Goal: Information Seeking & Learning: Learn about a topic

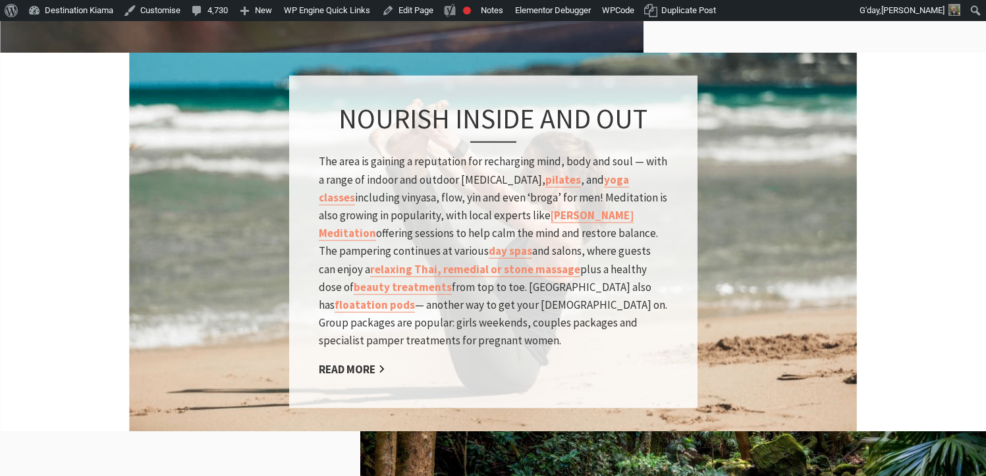
scroll to position [922, 0]
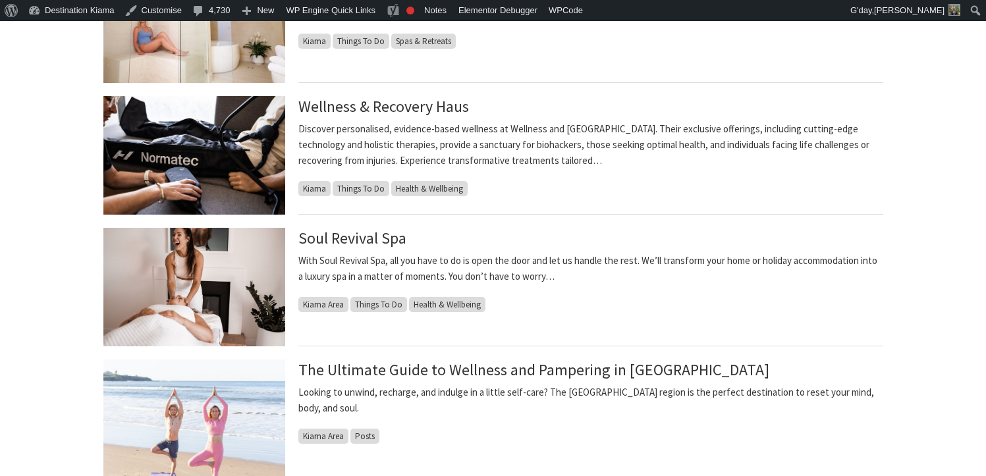
scroll to position [593, 0]
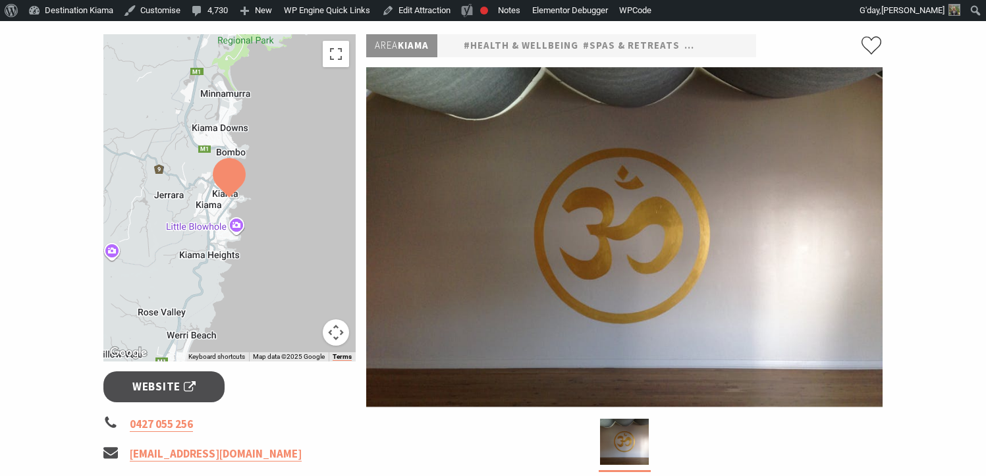
scroll to position [198, 0]
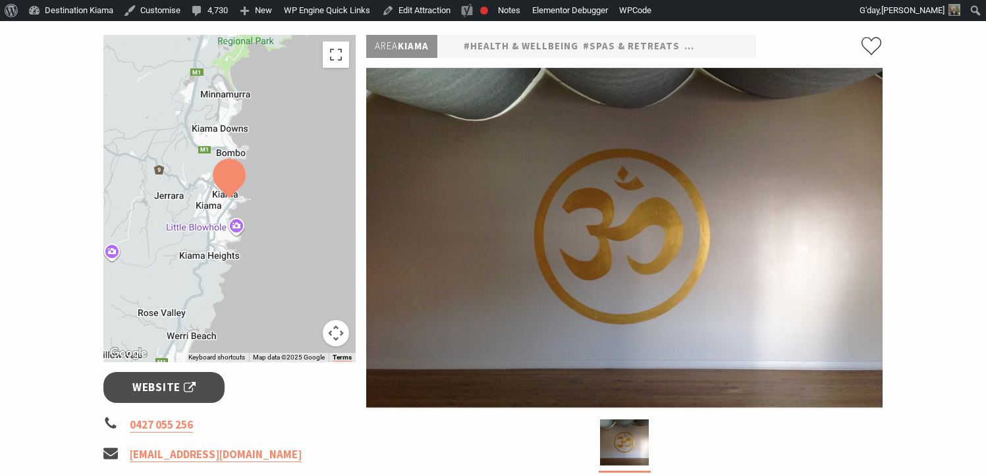
click at [949, 369] on section "Home Things To Do Health & Wellbeing Emergence Yoga Kiama Emergence Yoga Kiama …" at bounding box center [493, 314] width 986 height 839
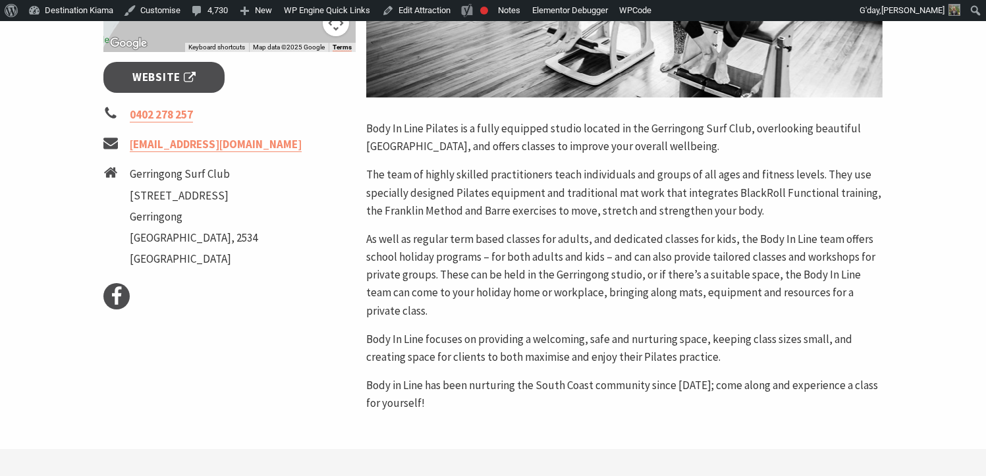
scroll to position [527, 0]
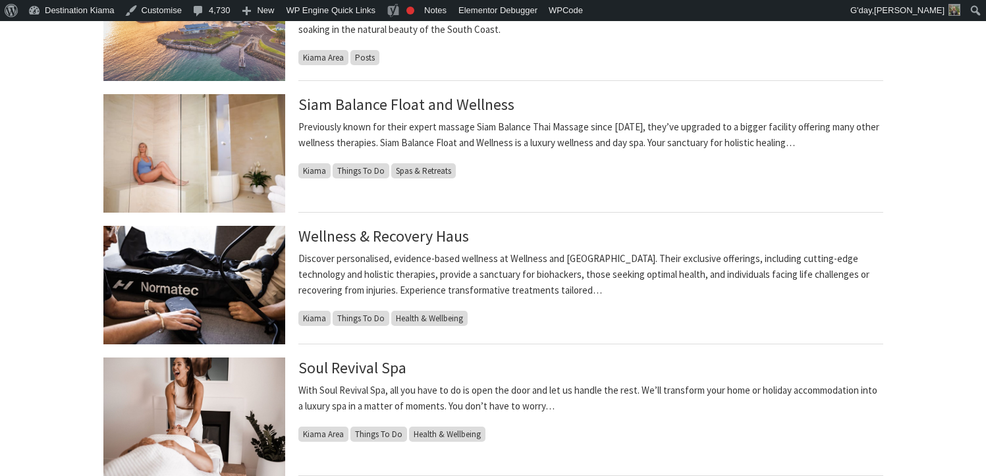
scroll to position [395, 0]
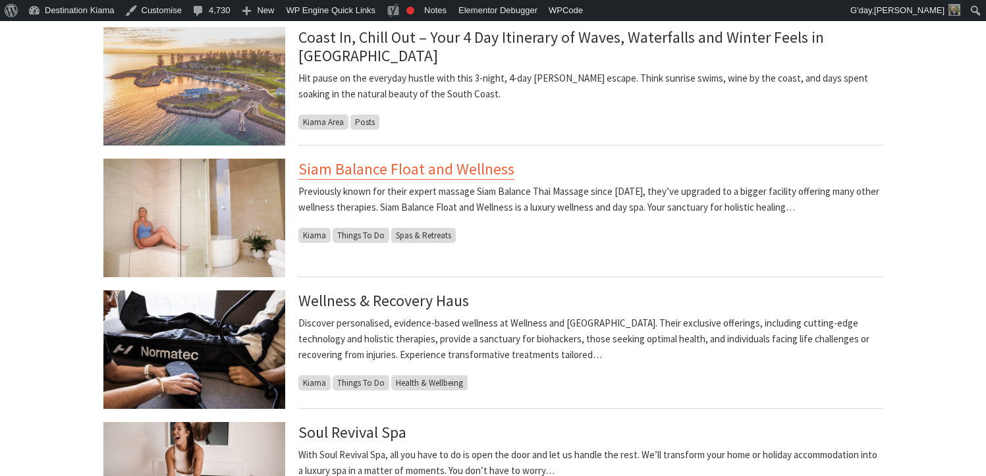
click at [483, 165] on link "Siam Balance Float and Wellness" at bounding box center [406, 169] width 216 height 21
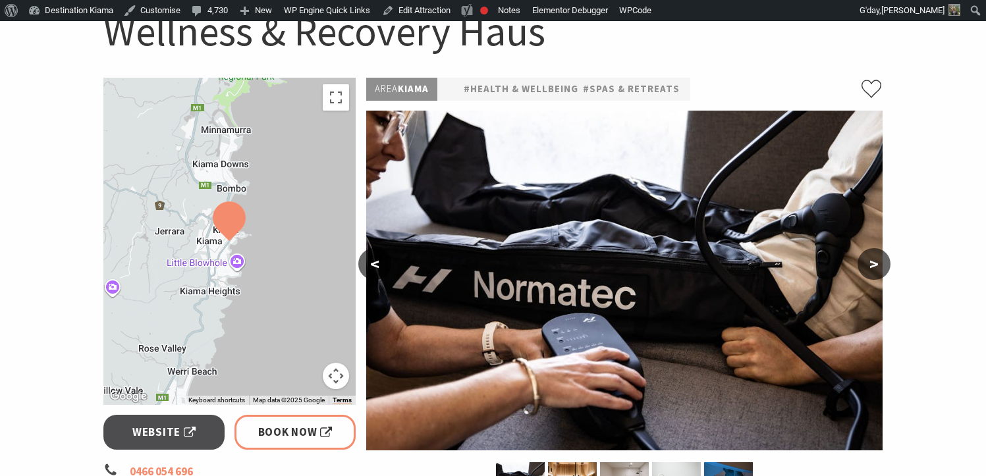
scroll to position [329, 0]
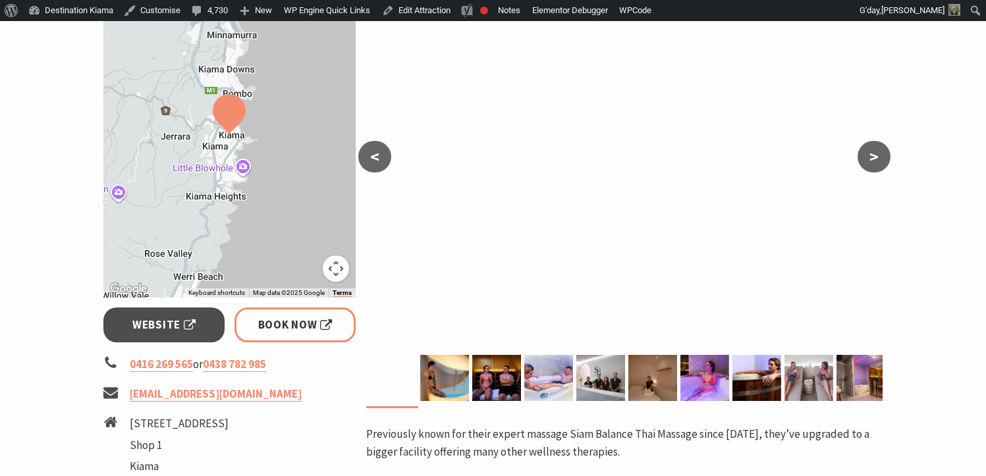
scroll to position [263, 0]
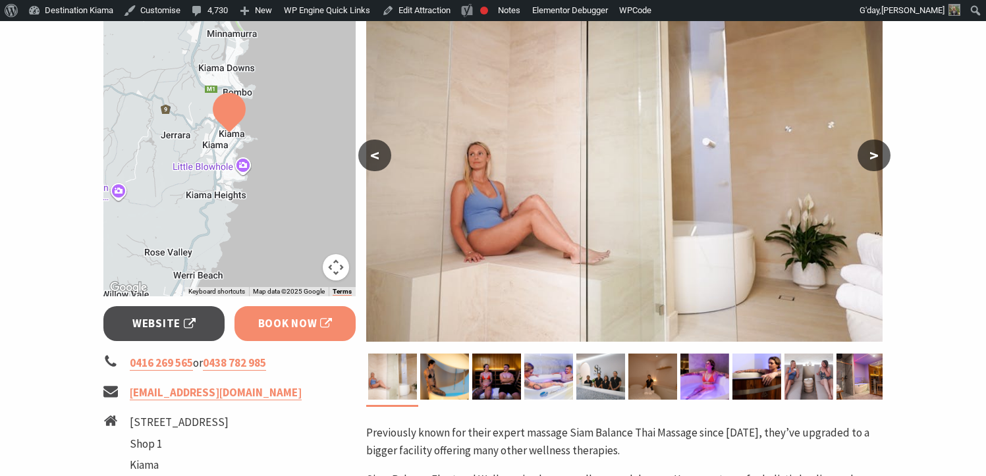
click at [301, 335] on link "Book Now" at bounding box center [295, 323] width 122 height 35
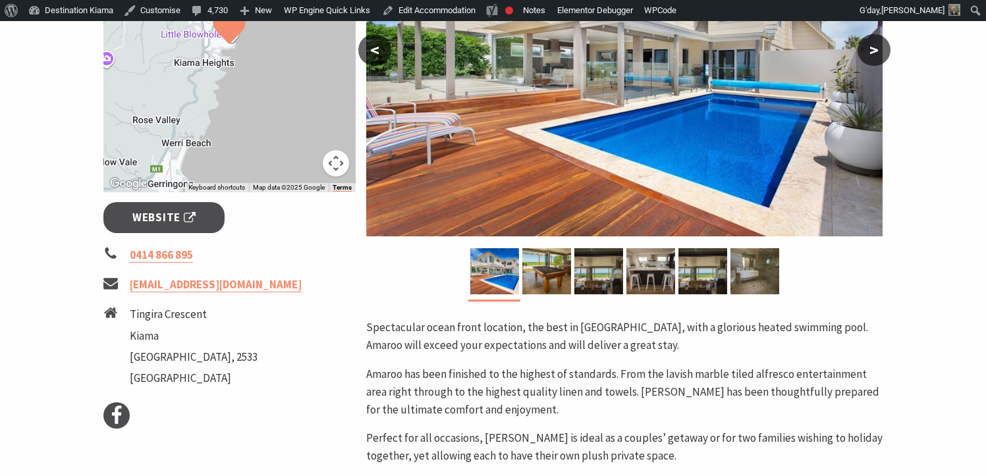
scroll to position [461, 0]
